Goal: Task Accomplishment & Management: Manage account settings

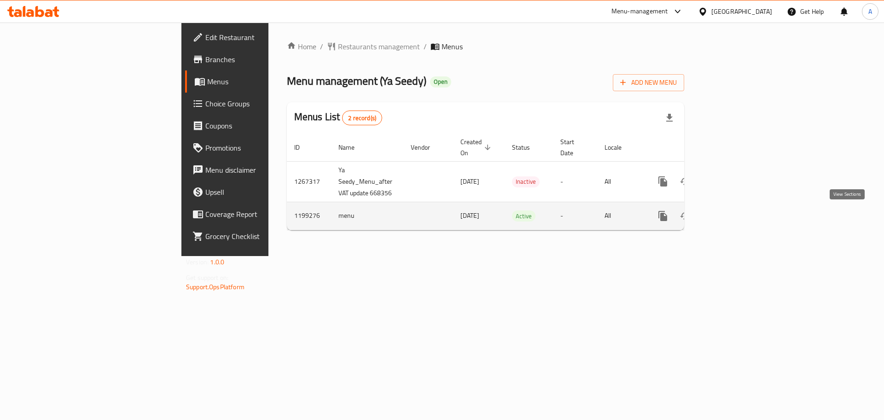
click at [735, 218] on icon "enhanced table" at bounding box center [729, 216] width 11 height 11
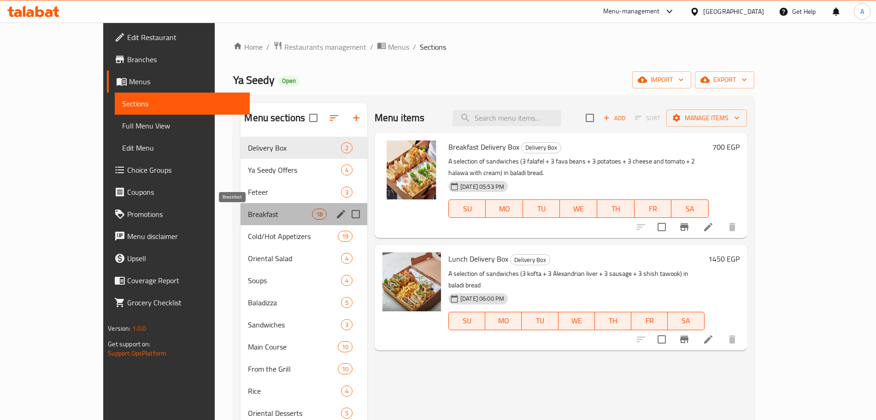
click at [248, 211] on span "Breakfast" at bounding box center [280, 214] width 64 height 11
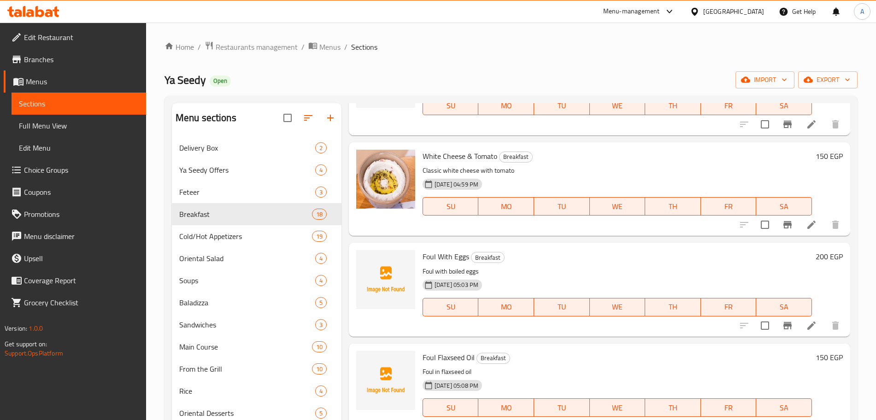
scroll to position [820, 0]
click at [374, 258] on icon "upload picture" at bounding box center [368, 262] width 11 height 11
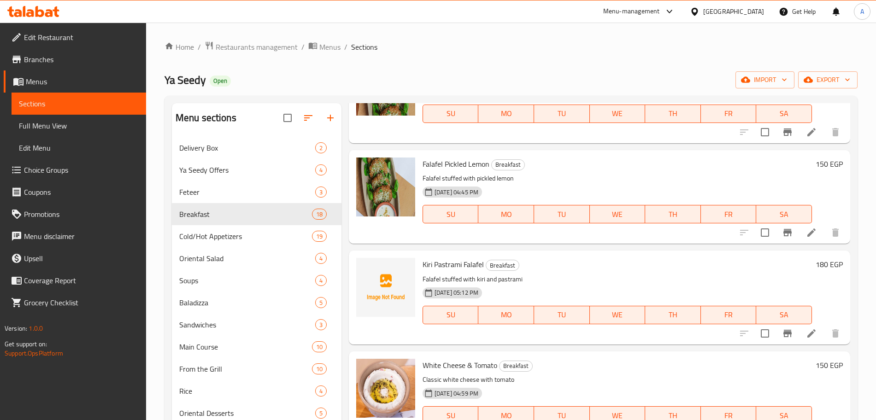
scroll to position [645, 0]
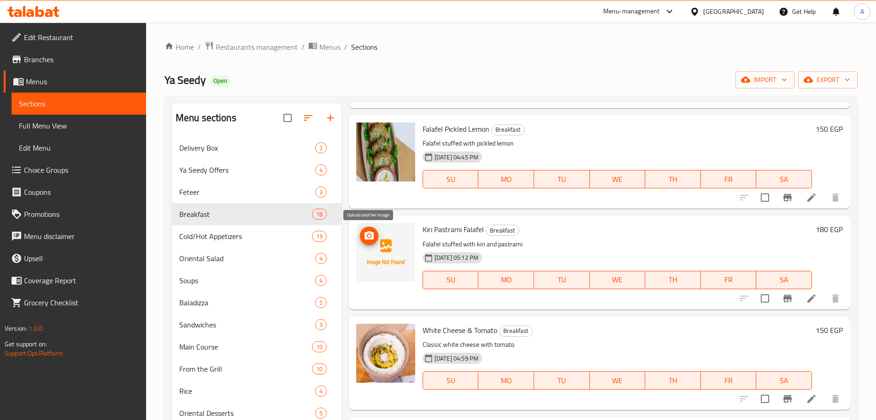
click at [372, 236] on icon "upload picture" at bounding box center [368, 235] width 9 height 8
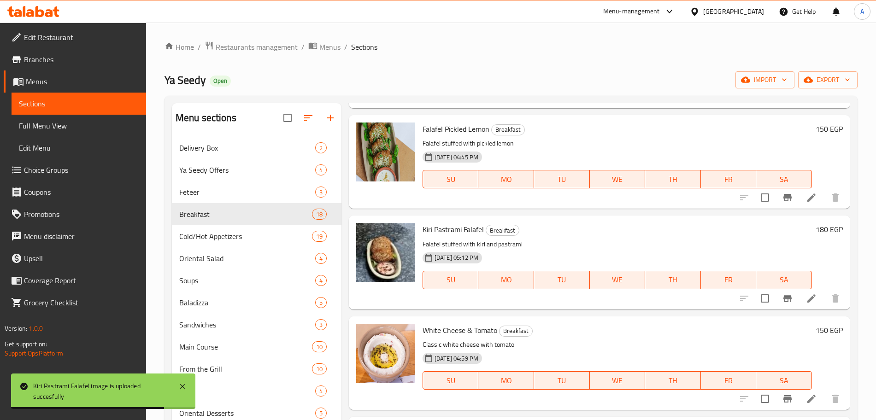
scroll to position [746, 0]
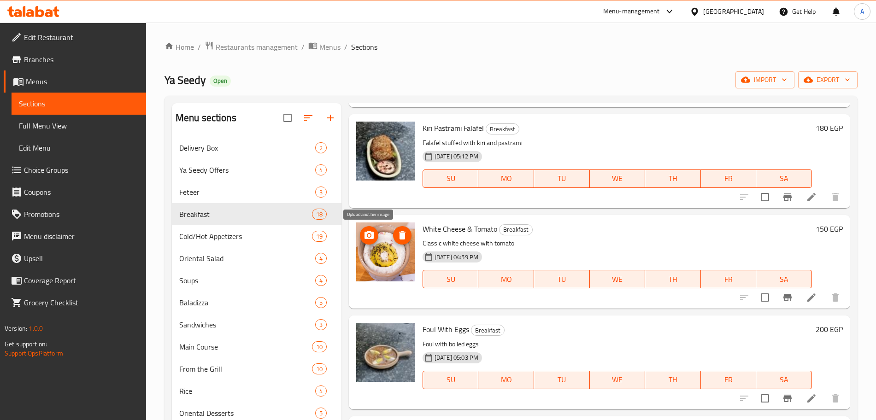
click at [368, 238] on icon "upload picture" at bounding box center [368, 235] width 9 height 8
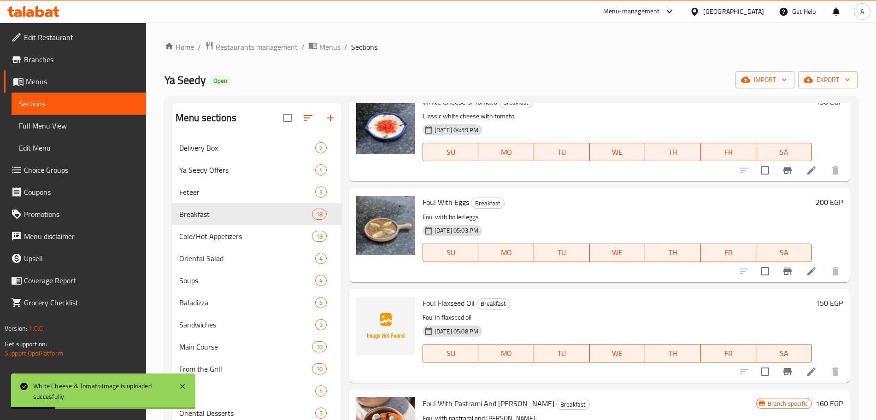
scroll to position [988, 0]
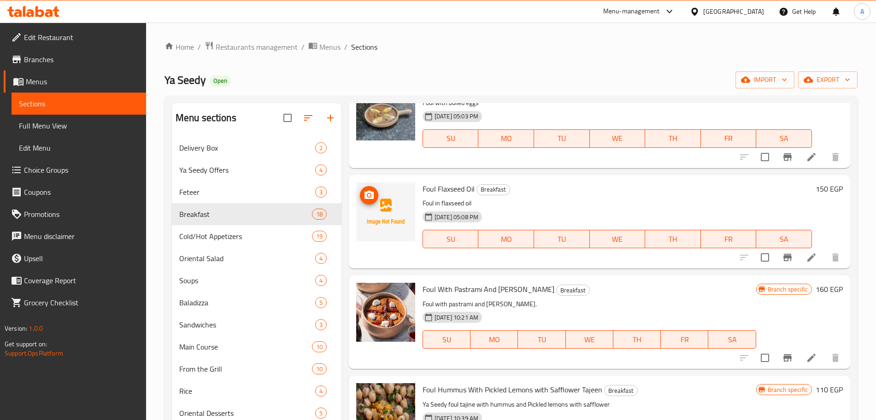
click at [369, 191] on icon "upload picture" at bounding box center [368, 195] width 9 height 8
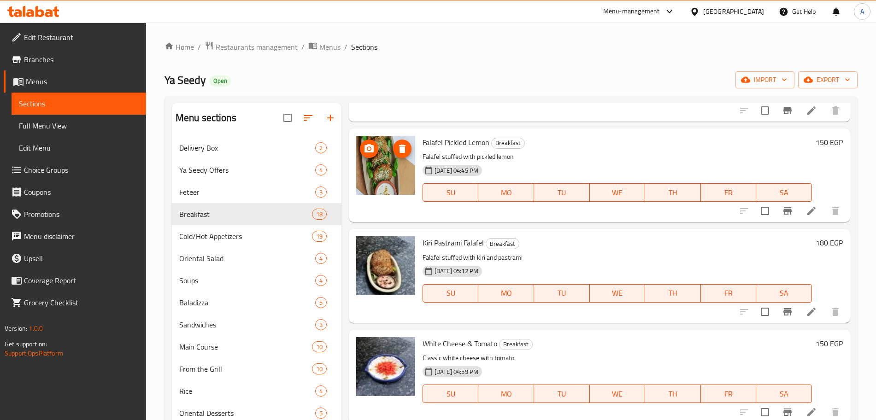
scroll to position [631, 0]
click at [369, 248] on circle "upload picture" at bounding box center [369, 249] width 3 height 3
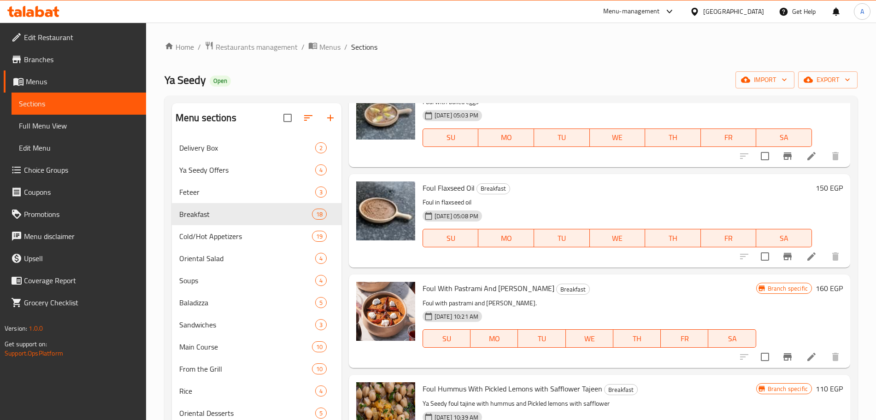
scroll to position [990, 0]
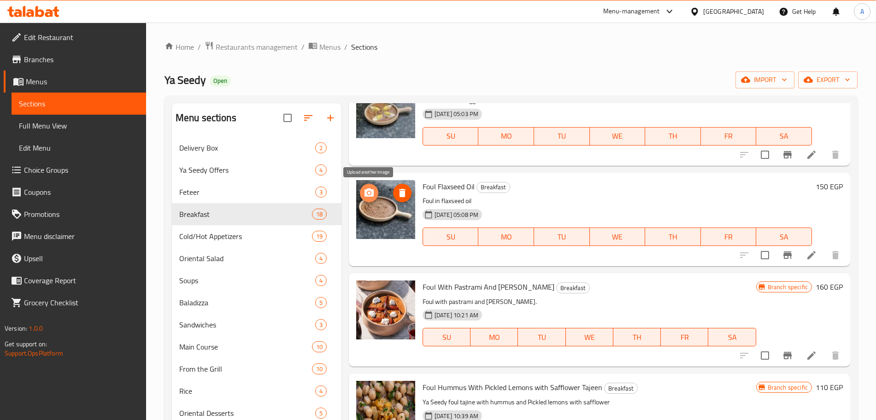
click at [370, 192] on icon "upload picture" at bounding box center [368, 192] width 11 height 11
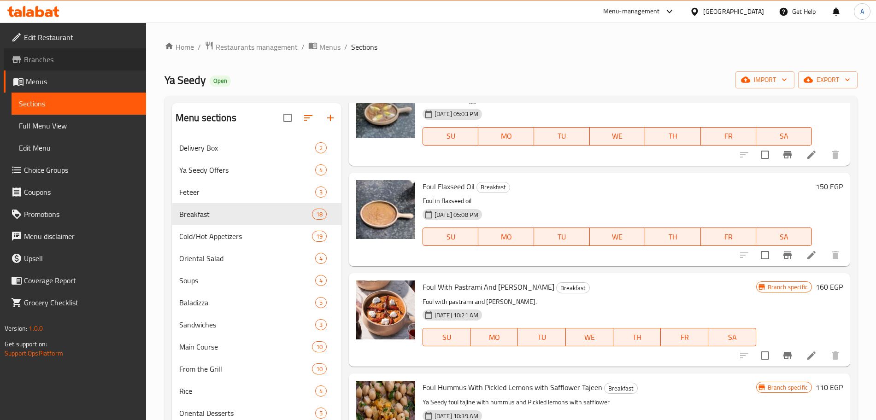
click at [49, 54] on span "Branches" at bounding box center [81, 59] width 115 height 11
